Goal: Transaction & Acquisition: Purchase product/service

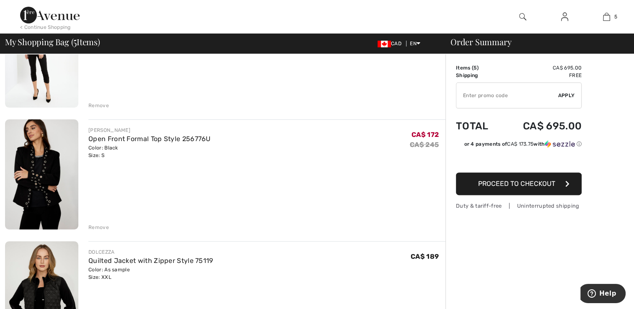
scroll to position [246, 0]
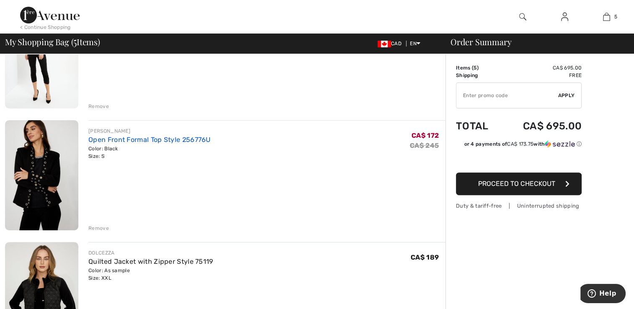
click at [103, 142] on link "Open Front Formal Top Style 256776U" at bounding box center [149, 140] width 122 height 8
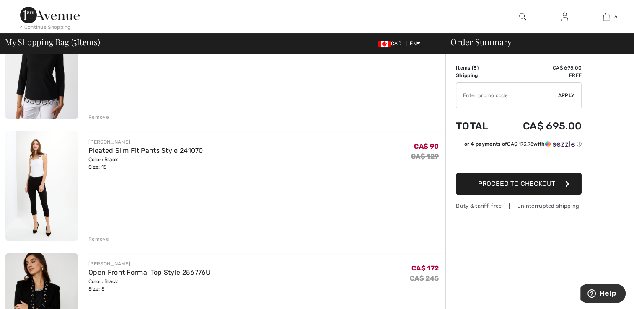
scroll to position [113, 0]
click at [114, 147] on link "Pleated Slim Fit Pants Style 241070" at bounding box center [145, 151] width 115 height 8
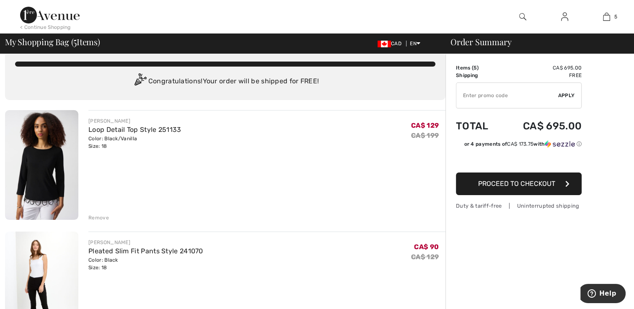
scroll to position [13, 0]
click at [111, 133] on link "Loop Detail Top Style 251133" at bounding box center [134, 129] width 93 height 8
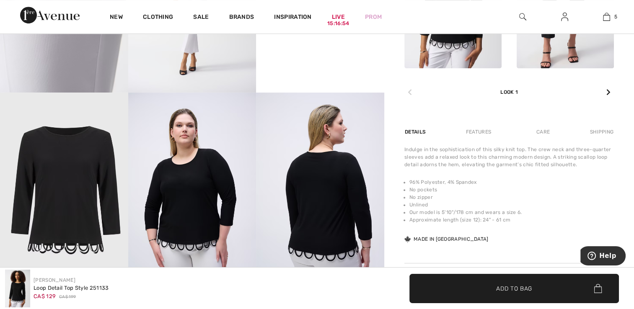
click at [45, 130] on img at bounding box center [64, 189] width 128 height 192
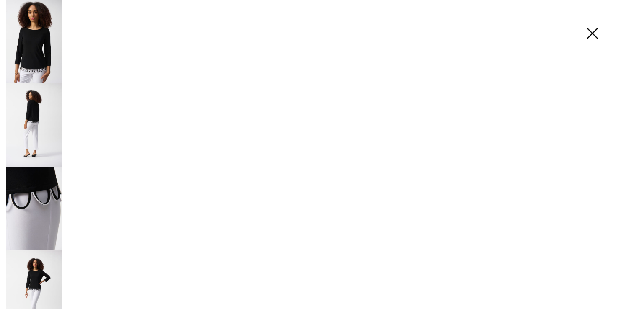
click at [27, 111] on img at bounding box center [64, 189] width 128 height 192
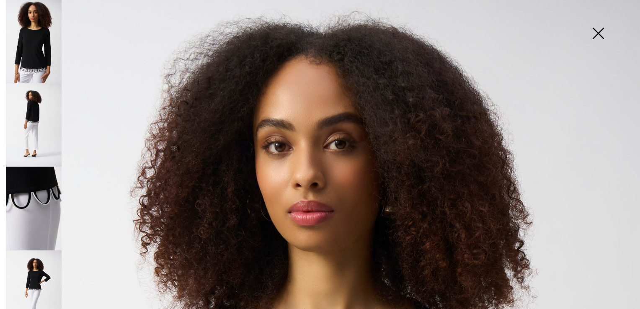
click at [595, 33] on img at bounding box center [598, 34] width 42 height 43
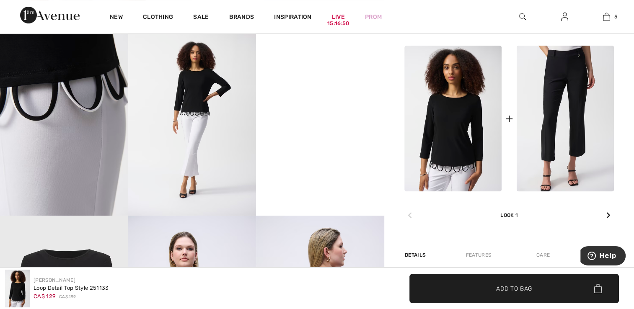
scroll to position [294, 0]
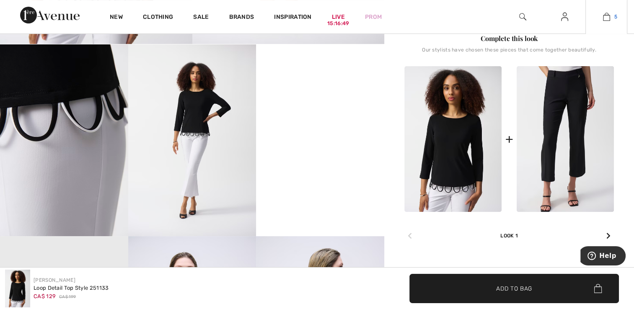
click at [603, 19] on img at bounding box center [606, 17] width 7 height 10
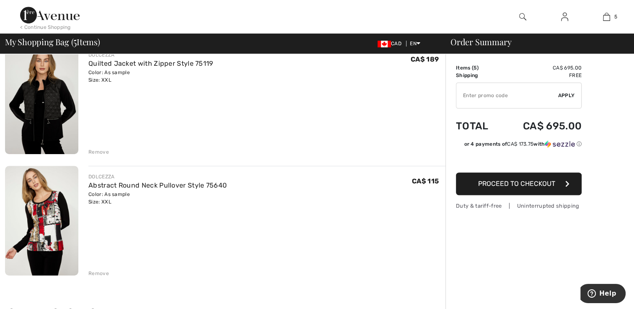
scroll to position [444, 0]
click at [97, 181] on link "Abstract Round Neck Pullover Style 75640" at bounding box center [157, 185] width 138 height 8
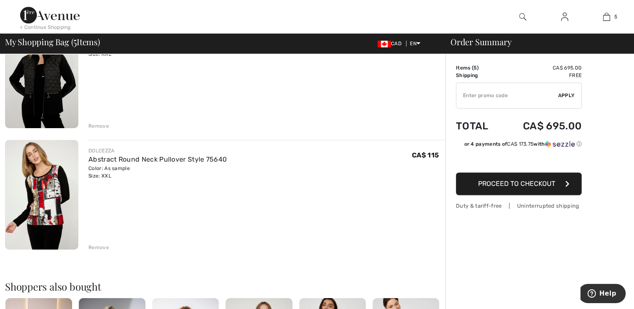
scroll to position [484, 0]
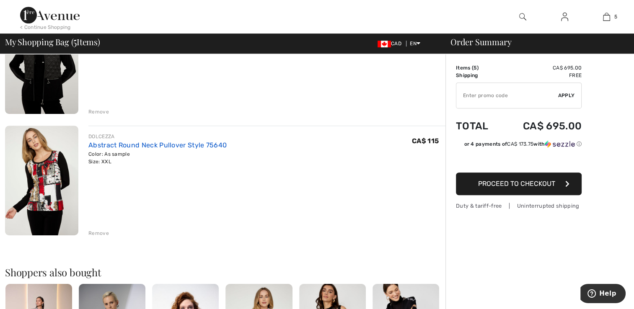
click at [96, 142] on link "Abstract Round Neck Pullover Style 75640" at bounding box center [157, 145] width 138 height 8
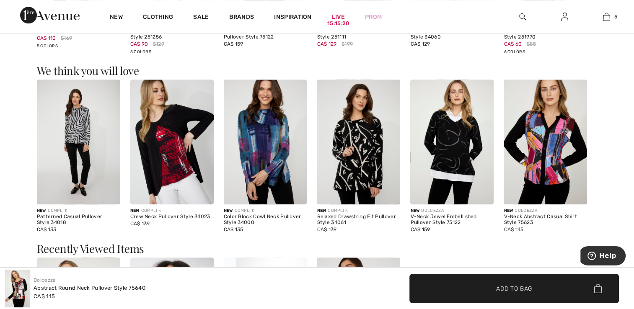
scroll to position [863, 0]
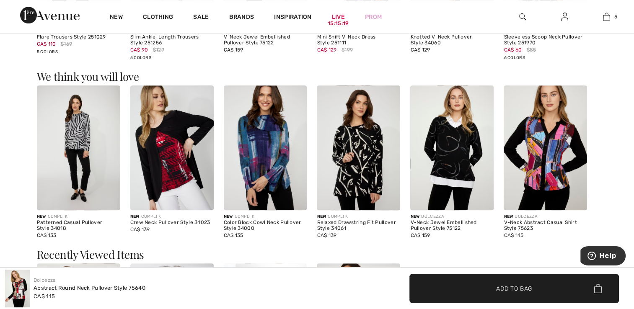
click at [161, 132] on img at bounding box center [171, 147] width 83 height 125
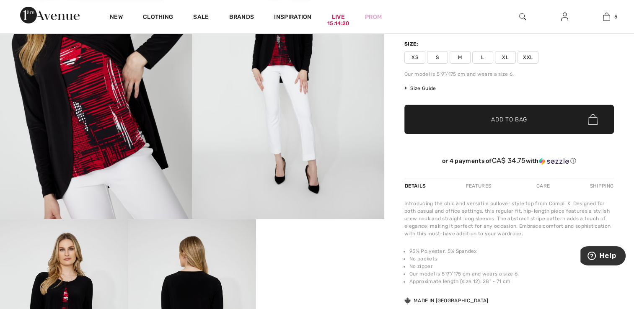
scroll to position [117, 0]
